Goal: Task Accomplishment & Management: Manage account settings

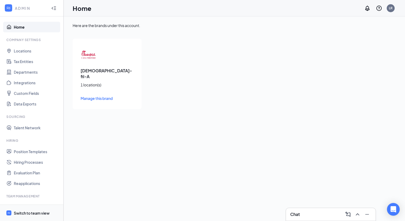
click at [31, 212] on div "Switch to team view" at bounding box center [32, 213] width 36 height 5
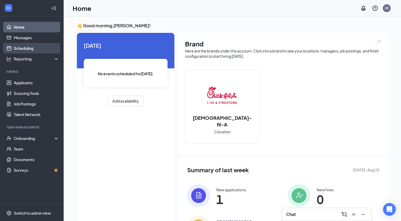
click at [23, 46] on link "Scheduling" at bounding box center [36, 48] width 45 height 11
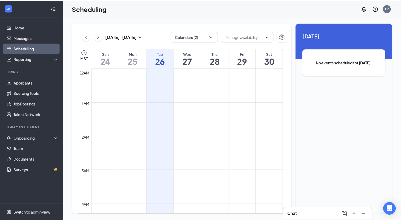
scroll to position [261, 0]
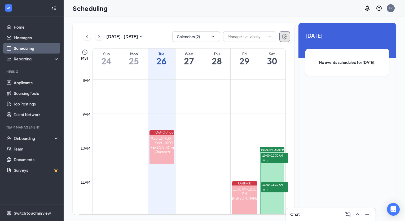
click at [284, 40] on icon "Settings" at bounding box center [285, 36] width 6 height 6
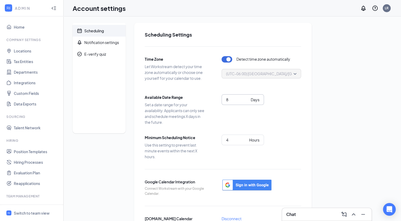
click at [246, 97] on input "8" at bounding box center [237, 100] width 23 height 6
click at [246, 97] on input "9" at bounding box center [237, 100] width 23 height 6
click at [246, 97] on input "10" at bounding box center [237, 100] width 23 height 6
click at [246, 97] on input "11" at bounding box center [237, 100] width 23 height 6
type input "12"
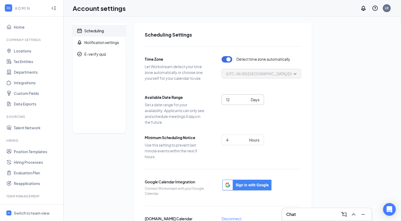
click at [246, 97] on input "12" at bounding box center [237, 100] width 23 height 6
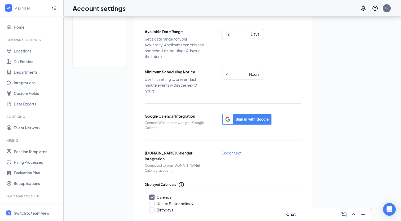
scroll to position [68, 0]
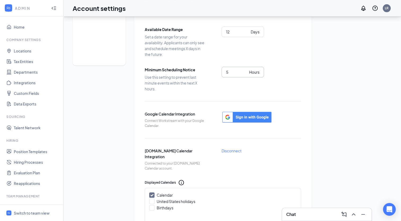
click at [245, 71] on input "5" at bounding box center [236, 72] width 21 height 6
type input "6"
click at [245, 71] on input "6" at bounding box center [236, 72] width 21 height 6
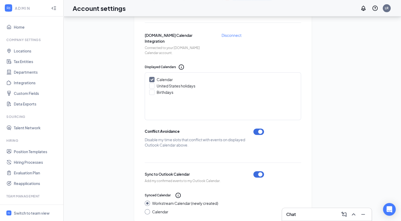
scroll to position [191, 0]
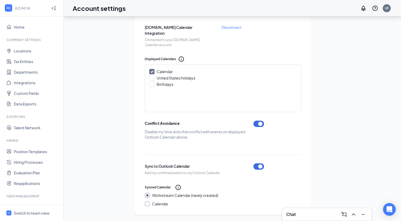
click at [339, 145] on div "Scheduling Notification settings E-verify quiz Scheduling Settings Time Zone Le…" at bounding box center [233, 23] width 320 height 384
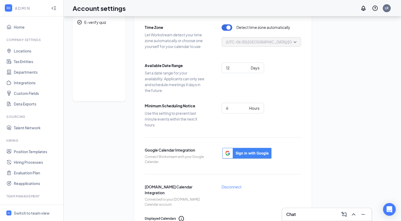
scroll to position [0, 0]
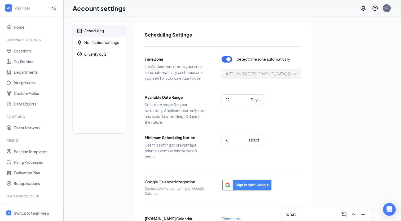
click at [342, 51] on div "Scheduling Notification settings E-verify quiz Scheduling Settings Time Zone Le…" at bounding box center [233, 215] width 320 height 384
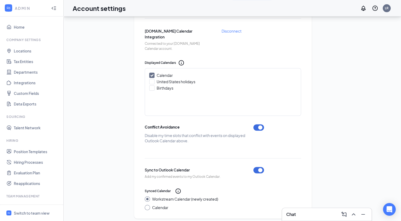
scroll to position [191, 0]
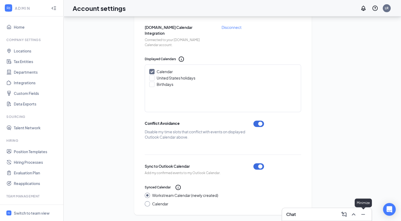
click at [364, 216] on icon "Minimize" at bounding box center [363, 214] width 6 height 6
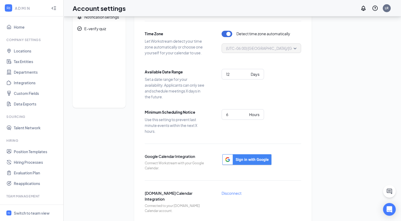
scroll to position [0, 0]
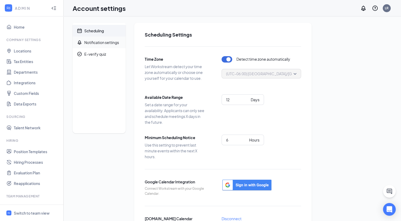
click at [115, 43] on div "Notification settings" at bounding box center [101, 42] width 35 height 5
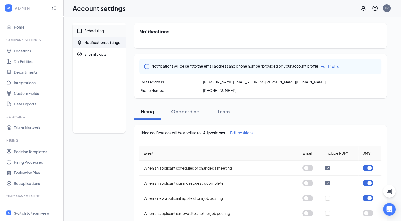
click at [113, 31] on span "Scheduling" at bounding box center [102, 31] width 37 height 12
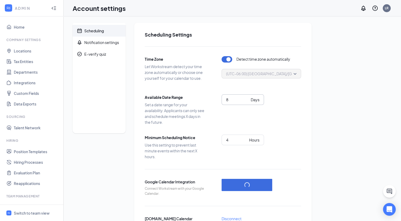
click at [245, 98] on input "8" at bounding box center [237, 100] width 23 height 6
click at [245, 98] on input "9" at bounding box center [237, 100] width 23 height 6
click at [245, 98] on input "10" at bounding box center [237, 100] width 23 height 6
click at [248, 99] on input "11" at bounding box center [237, 100] width 23 height 6
type input "12"
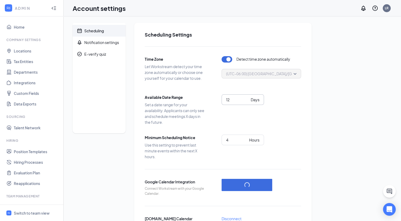
click at [248, 99] on input "12" at bounding box center [237, 100] width 23 height 6
click at [244, 138] on input "5" at bounding box center [236, 140] width 21 height 6
type input "6"
click at [244, 138] on input "6" at bounding box center [236, 140] width 21 height 6
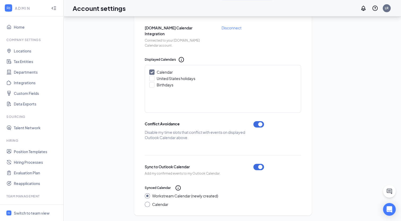
scroll to position [191, 0]
click at [149, 204] on div at bounding box center [147, 203] width 5 height 5
click at [147, 204] on input "Calendar" at bounding box center [147, 203] width 4 height 4
radio input "true"
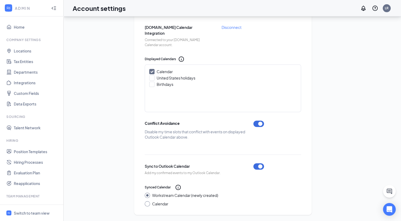
click at [147, 204] on input "Calendar" at bounding box center [147, 203] width 4 height 4
radio input "true"
radio input "false"
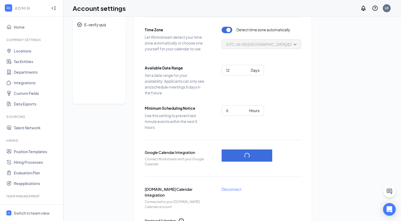
scroll to position [0, 0]
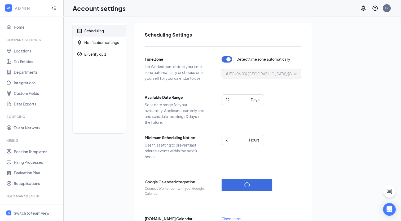
click at [51, 7] on icon "Collapse" at bounding box center [53, 8] width 5 height 5
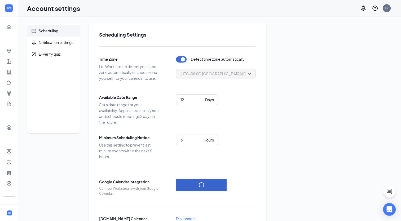
click at [193, 186] on button "button" at bounding box center [201, 185] width 51 height 12
click at [208, 185] on button "button" at bounding box center [201, 185] width 51 height 12
click at [8, 211] on icon "WorkstreamLogo" at bounding box center [9, 212] width 3 height 3
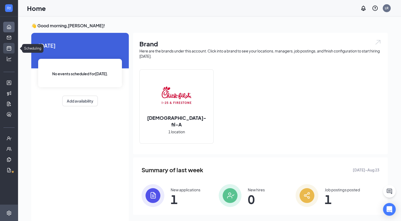
click at [14, 48] on link "Scheduling" at bounding box center [16, 48] width 5 height 11
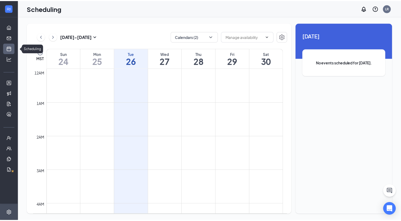
scroll to position [261, 0]
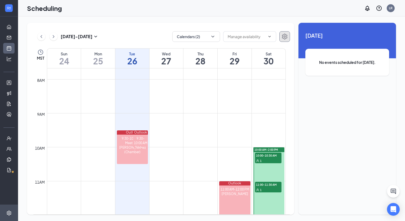
click at [285, 36] on icon "Settings" at bounding box center [284, 37] width 5 height 6
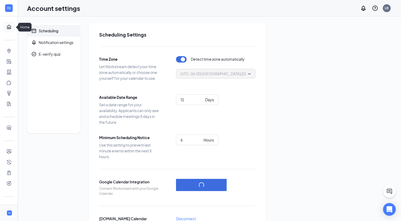
click at [14, 29] on link "Home" at bounding box center [16, 27] width 5 height 11
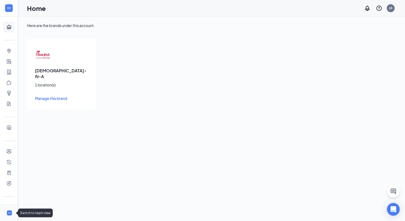
click at [8, 212] on icon "WorkstreamLogo" at bounding box center [9, 212] width 3 height 3
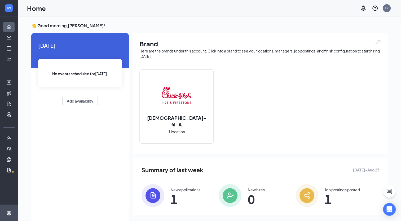
click at [182, 193] on div "New applications 1" at bounding box center [186, 195] width 30 height 17
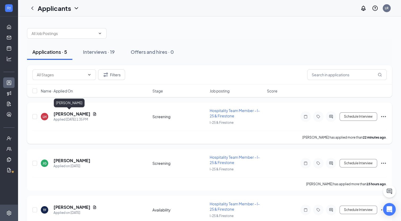
click at [67, 112] on h5 "[PERSON_NAME]" at bounding box center [72, 114] width 37 height 6
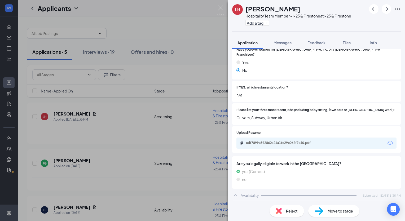
scroll to position [310, 0]
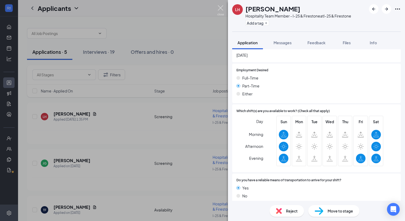
click at [220, 12] on img at bounding box center [220, 10] width 7 height 10
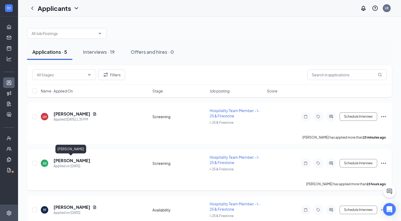
click at [78, 158] on h5 "[PERSON_NAME]" at bounding box center [72, 161] width 37 height 6
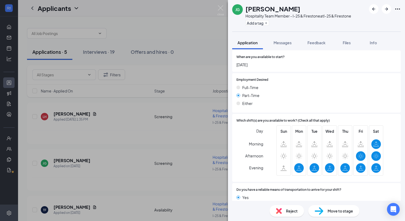
scroll to position [281, 0]
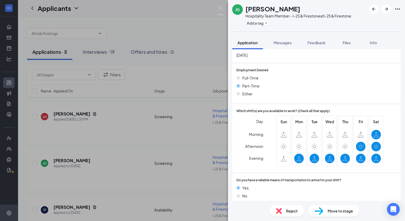
click at [331, 214] on span "Move to stage" at bounding box center [340, 211] width 25 height 6
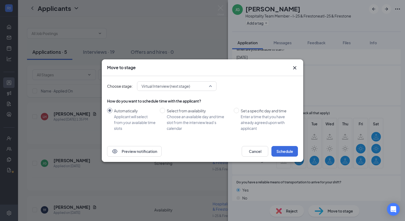
click at [212, 82] on span "Virtual Interview (next stage)" at bounding box center [177, 86] width 71 height 8
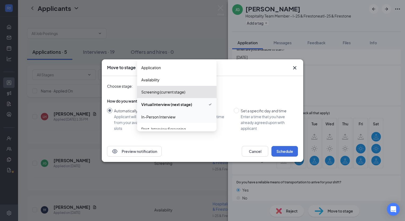
click at [170, 117] on span "In-Person Interview" at bounding box center [158, 117] width 34 height 6
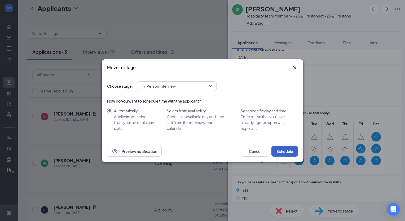
click at [283, 151] on button "Schedule" at bounding box center [285, 151] width 27 height 11
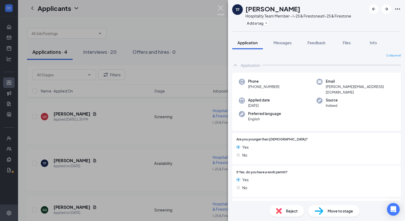
click at [219, 11] on img at bounding box center [220, 10] width 7 height 10
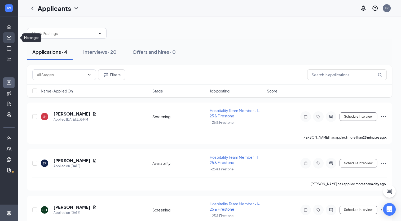
click at [14, 39] on link "Messages" at bounding box center [16, 37] width 5 height 11
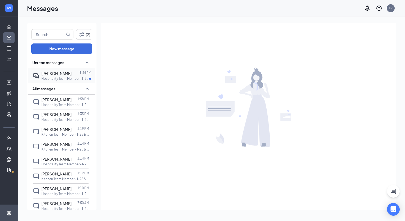
click at [45, 79] on p "Hospitality Team Member - I-25 & Firestone at I-25 & Firestone" at bounding box center [65, 78] width 48 height 5
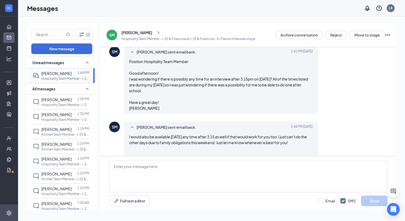
scroll to position [148, 0]
click at [14, 26] on link "Home" at bounding box center [16, 27] width 5 height 11
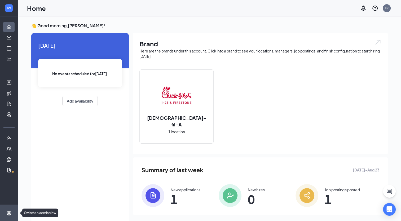
click at [9, 212] on icon "Settings" at bounding box center [8, 213] width 5 height 5
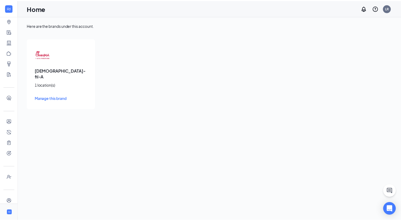
scroll to position [45, 0]
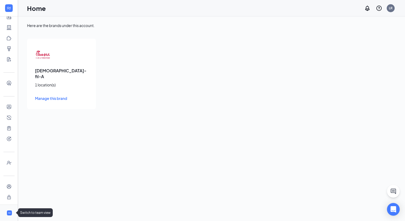
click at [8, 212] on icon "WorkstreamLogo" at bounding box center [9, 212] width 3 height 3
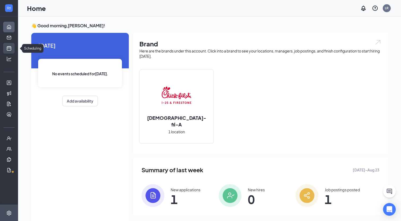
click at [14, 47] on link "Scheduling" at bounding box center [16, 48] width 5 height 11
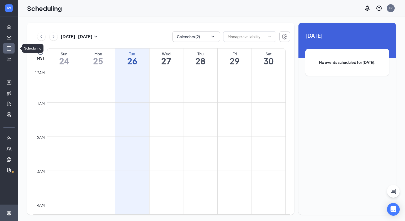
scroll to position [261, 0]
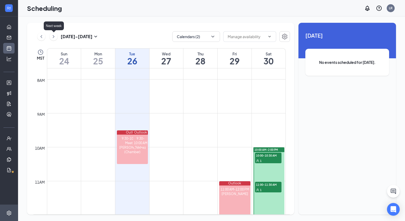
click at [54, 36] on icon "ChevronRight" at bounding box center [53, 36] width 5 height 6
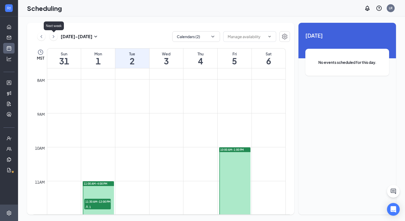
click at [54, 36] on icon "ChevronRight" at bounding box center [53, 36] width 5 height 6
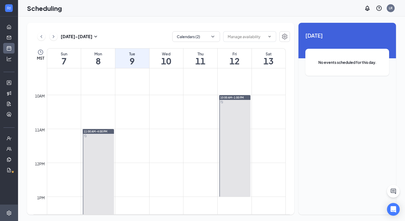
scroll to position [312, 0]
click at [42, 36] on icon "ChevronLeft" at bounding box center [41, 36] width 5 height 6
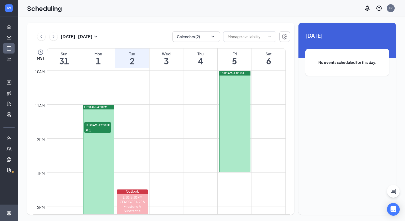
scroll to position [336, 0]
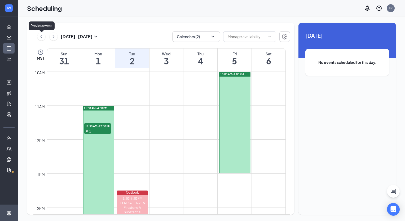
click at [42, 37] on icon "ChevronLeft" at bounding box center [41, 36] width 5 height 6
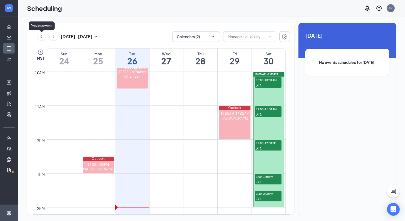
scroll to position [261, 0]
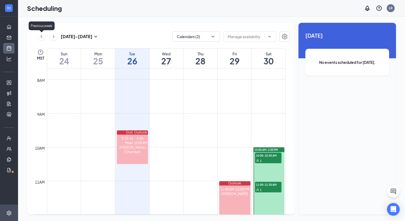
click at [42, 37] on icon "ChevronLeft" at bounding box center [41, 36] width 5 height 6
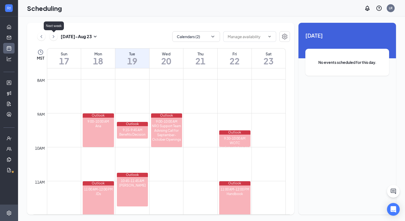
click at [51, 39] on icon "ChevronRight" at bounding box center [53, 36] width 5 height 6
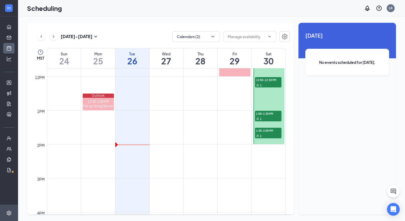
scroll to position [422, 0]
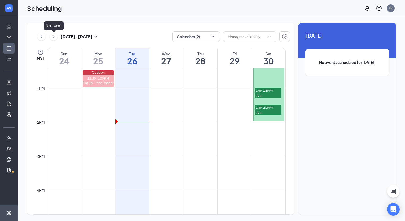
click at [53, 36] on icon "ChevronRight" at bounding box center [53, 36] width 5 height 6
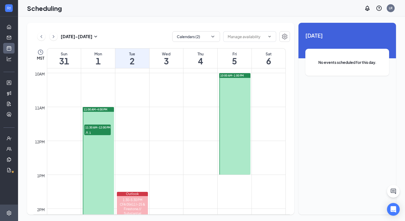
scroll to position [292, 0]
